Goal: Book appointment/travel/reservation

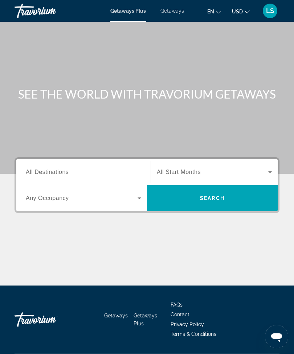
click at [106, 169] on input "Destination All Destinations" at bounding box center [83, 172] width 115 height 9
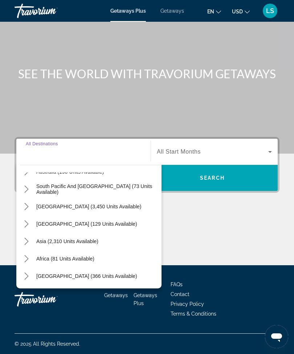
scroll to position [117, 0]
click at [26, 238] on icon "Toggle Asia (2,310 units available) submenu" at bounding box center [26, 241] width 7 height 7
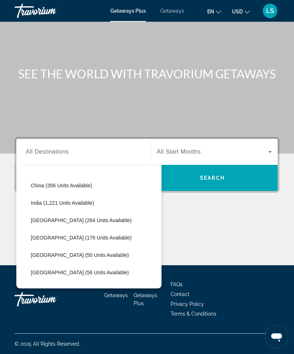
scroll to position [212, 0]
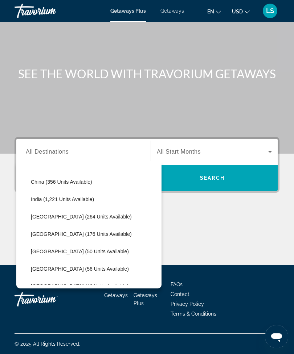
click at [86, 197] on span "India (1,221 units available)" at bounding box center [62, 200] width 63 height 6
type input "**********"
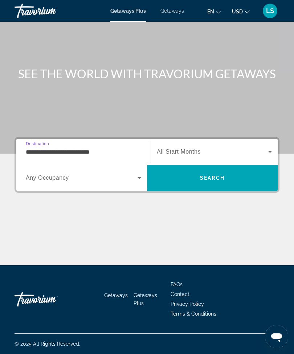
click at [194, 174] on span "Search" at bounding box center [212, 177] width 131 height 17
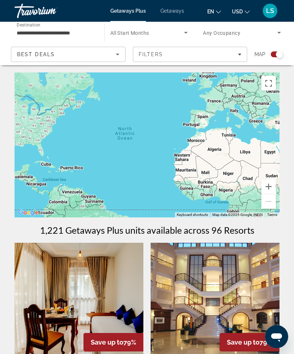
click at [169, 9] on span "Getaways" at bounding box center [172, 11] width 24 height 6
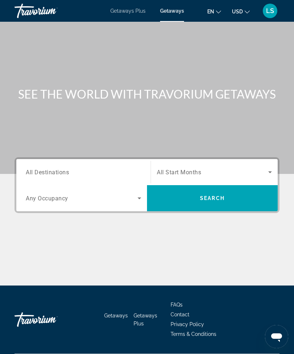
click at [103, 166] on div "Search widget" at bounding box center [83, 172] width 115 height 21
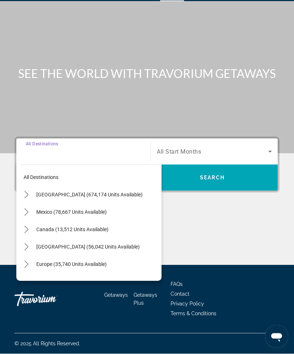
scroll to position [23, 0]
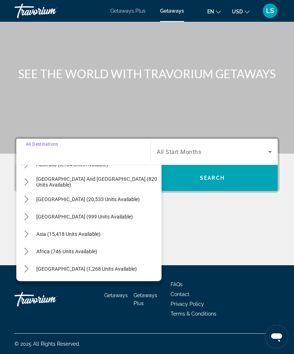
click at [29, 231] on icon "Toggle Asia (15,418 units available) submenu" at bounding box center [26, 234] width 7 height 7
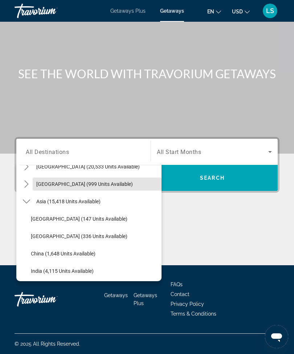
scroll to position [156, 0]
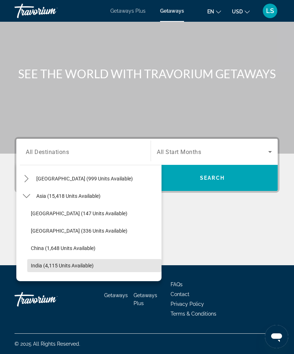
click at [77, 259] on span "Select destination: India (4,115 units available)" at bounding box center [94, 265] width 134 height 17
type input "**********"
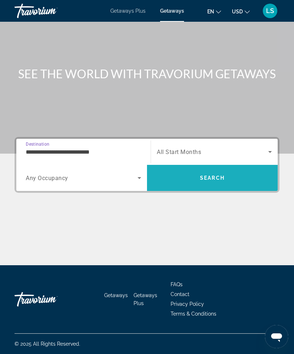
click at [205, 175] on span "Search" at bounding box center [212, 178] width 25 height 6
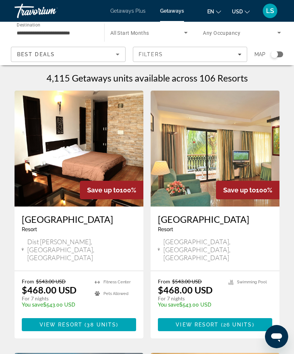
click at [28, 192] on img "Main content" at bounding box center [79, 149] width 129 height 116
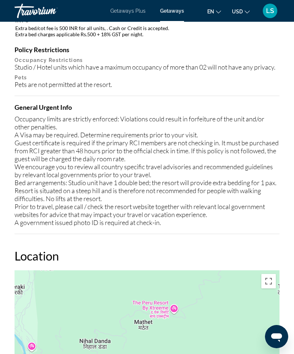
scroll to position [1009, 0]
